Goal: Navigation & Orientation: Find specific page/section

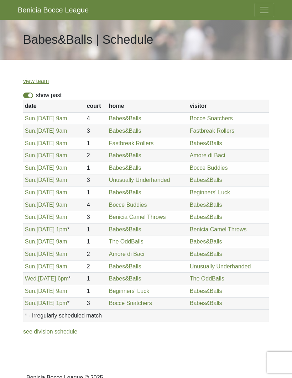
click at [267, 12] on span "Toggle navigation" at bounding box center [263, 10] width 11 height 11
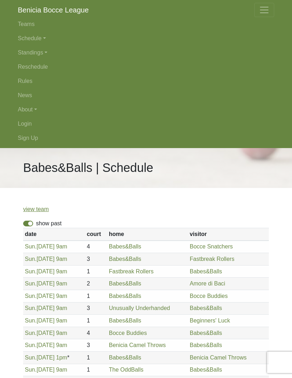
click at [26, 122] on link "Login" at bounding box center [146, 124] width 256 height 14
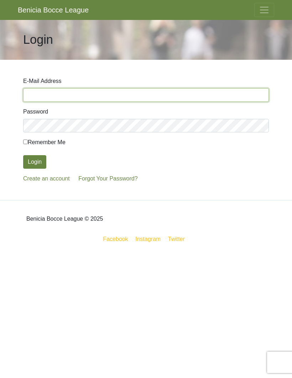
type input "[EMAIL_ADDRESS][DOMAIN_NAME]"
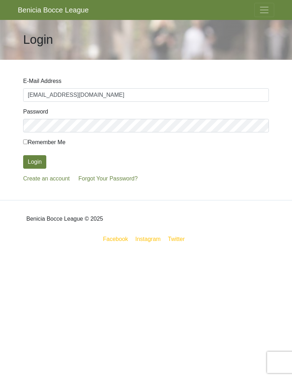
click at [34, 162] on button "Login" at bounding box center [34, 162] width 23 height 14
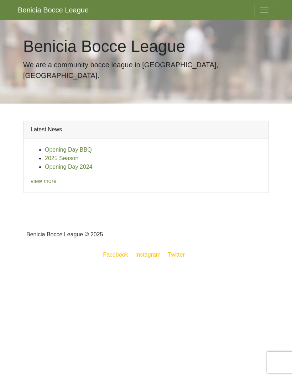
click at [263, 12] on span "Toggle navigation" at bounding box center [263, 10] width 11 height 11
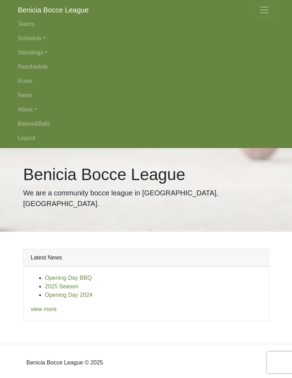
click at [37, 50] on link "Standings" at bounding box center [146, 53] width 256 height 14
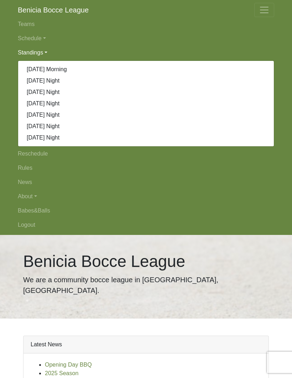
click at [24, 184] on link "News" at bounding box center [146, 182] width 256 height 14
